Goal: Task Accomplishment & Management: Use online tool/utility

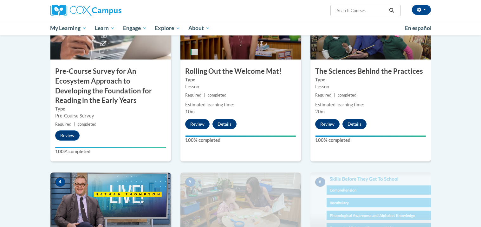
click at [428, 133] on div "3 The Sciences Behind the Practices Type Lesson Required | completed Estimated …" at bounding box center [370, 78] width 120 height 165
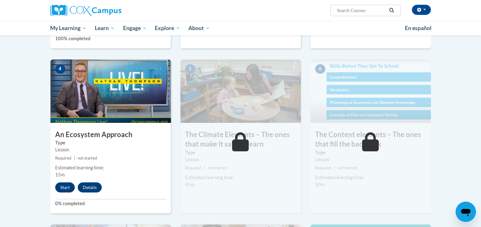
scroll to position [298, 0]
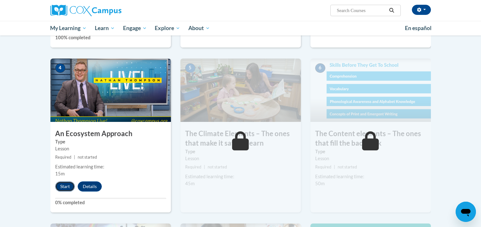
click at [62, 187] on button "Start" at bounding box center [65, 187] width 20 height 10
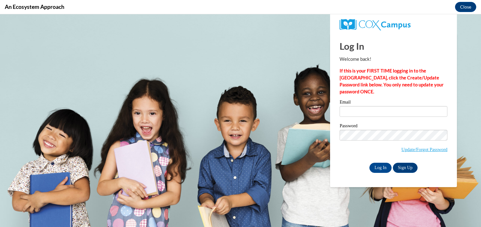
scroll to position [0, 0]
type input "[EMAIL_ADDRESS][DOMAIN_NAME]"
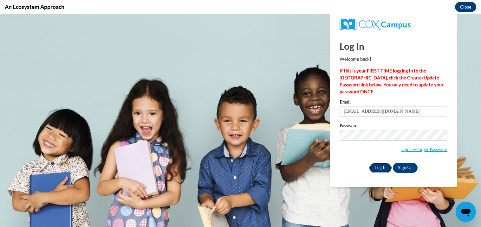
click at [383, 170] on input "Log In" at bounding box center [380, 168] width 22 height 10
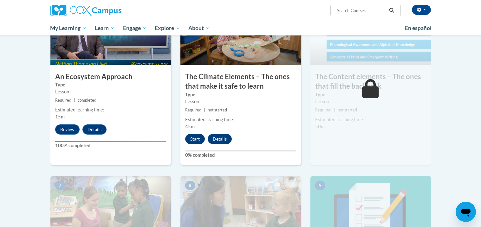
scroll to position [355, 0]
click at [189, 139] on button "Start" at bounding box center [195, 139] width 20 height 10
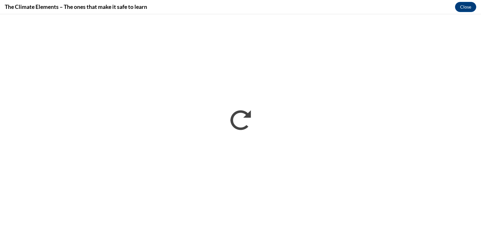
scroll to position [0, 0]
